Goal: Task Accomplishment & Management: Manage account settings

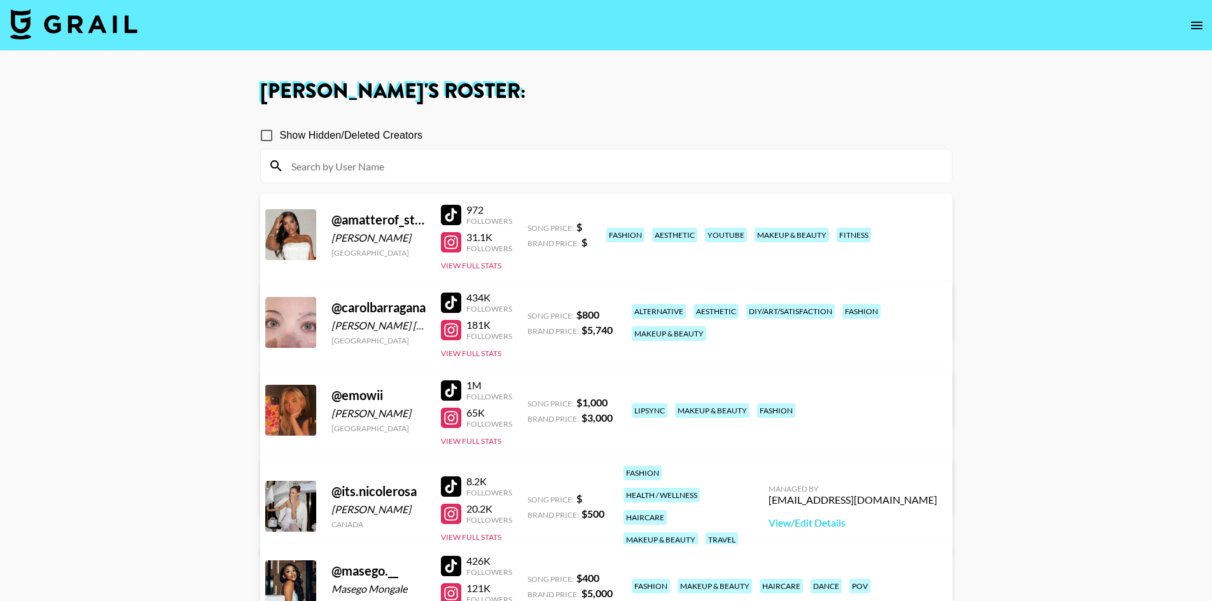
scroll to position [382, 0]
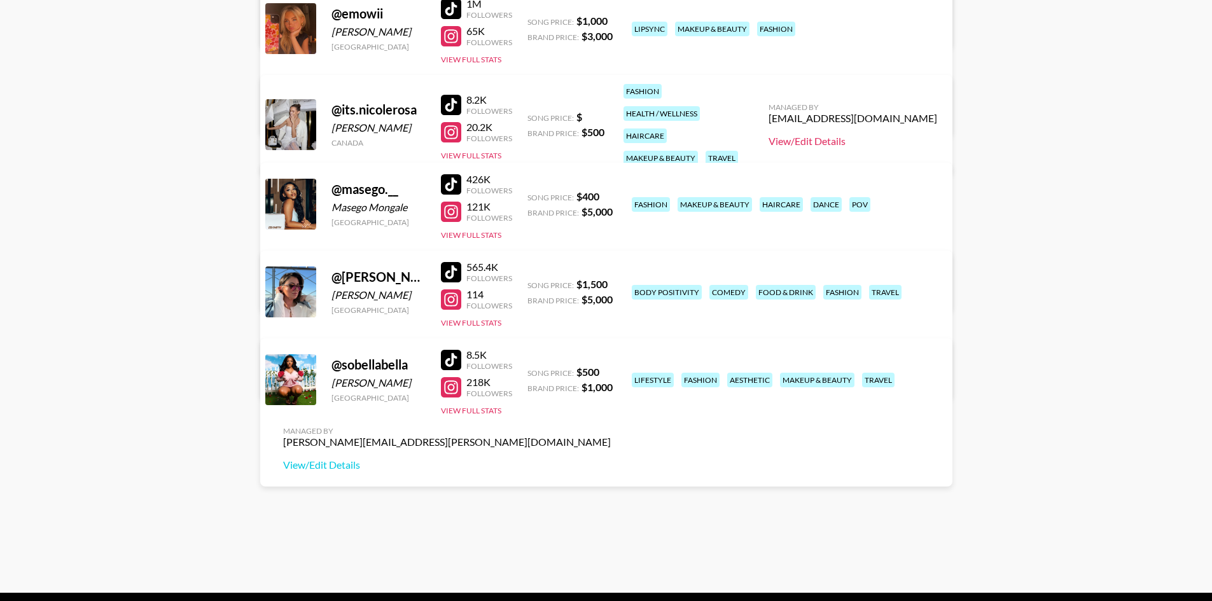
click at [880, 135] on link "View/Edit Details" at bounding box center [852, 141] width 169 height 13
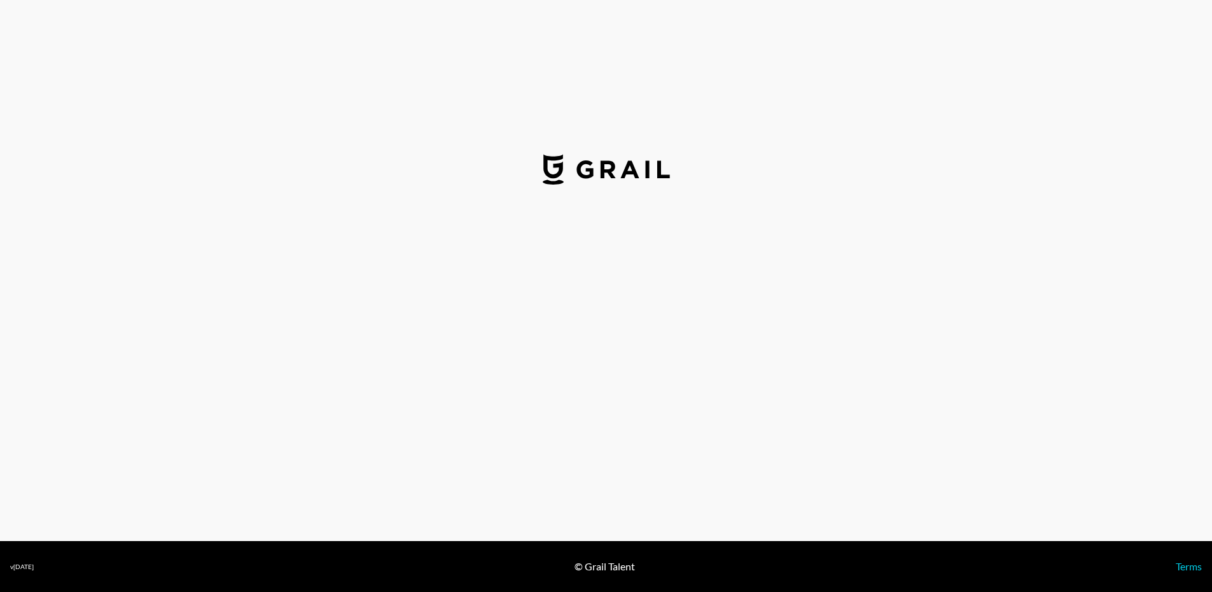
select select "USD"
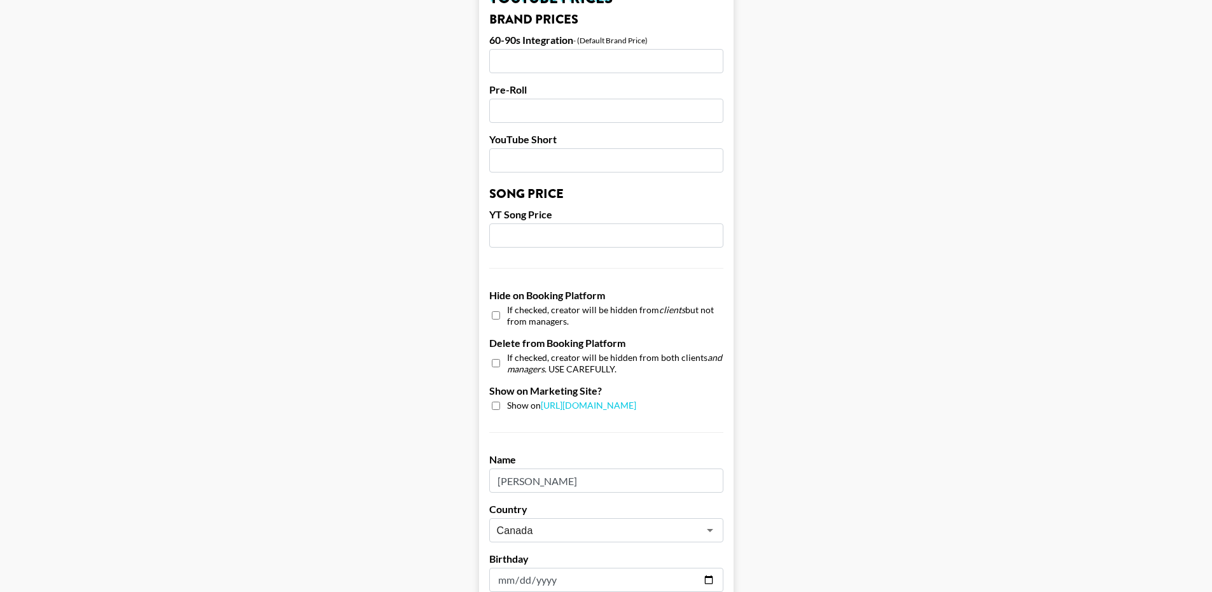
scroll to position [1134, 0]
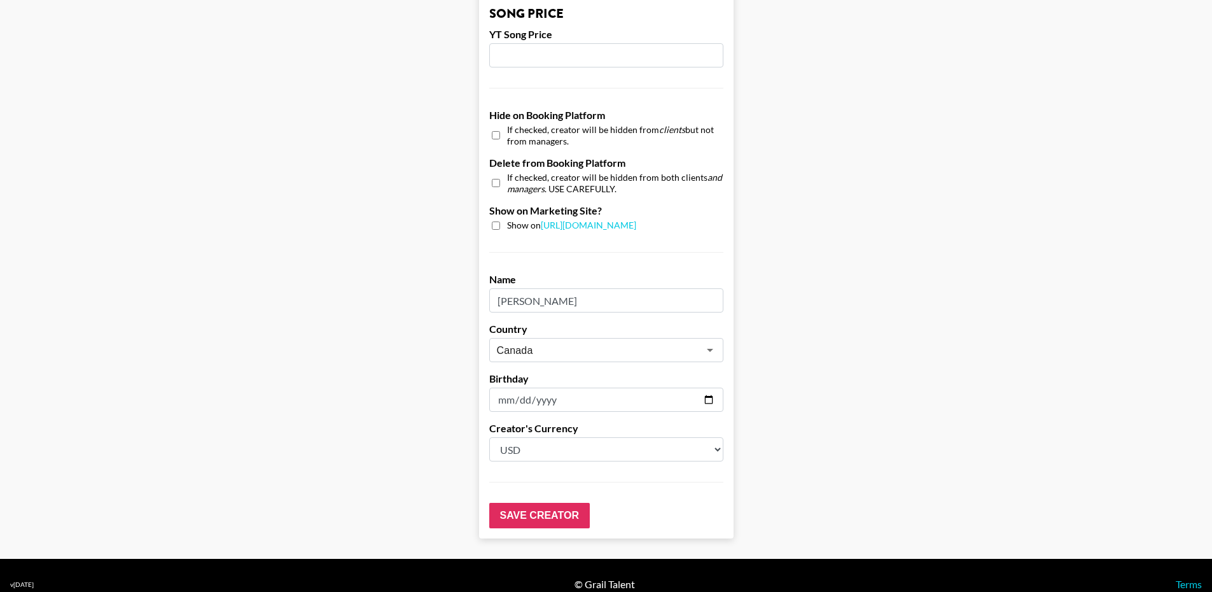
click at [572, 288] on input "[PERSON_NAME]" at bounding box center [606, 300] width 234 height 24
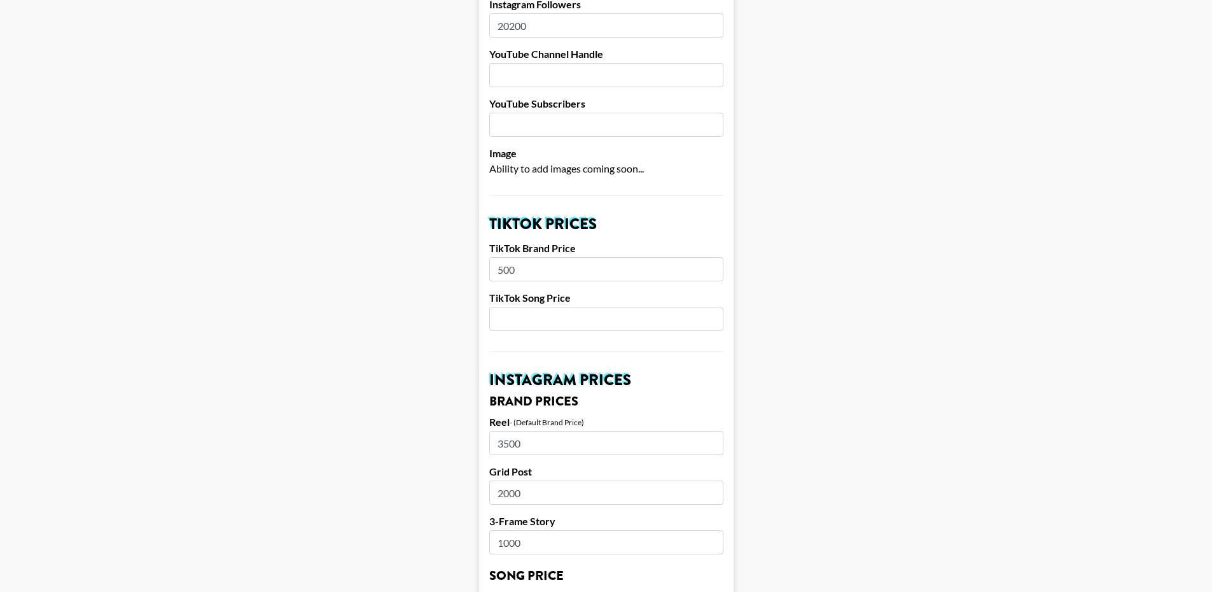
scroll to position [0, 0]
